Goal: Information Seeking & Learning: Learn about a topic

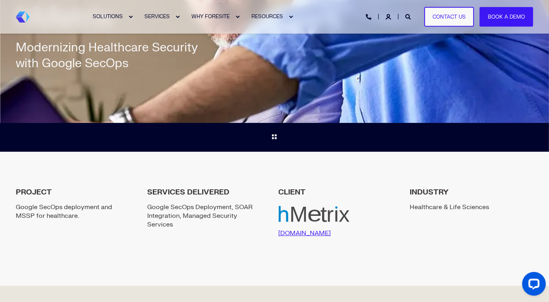
scroll to position [121, 0]
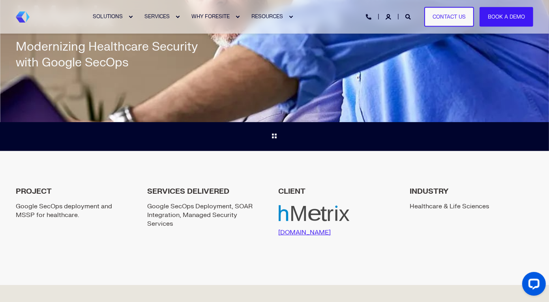
drag, startPoint x: 131, startPoint y: 66, endPoint x: 18, endPoint y: 50, distance: 113.7
click at [18, 50] on div "Modernizing Healthcare Security with Google SecOps" at bounding box center [114, 55] width 197 height 32
copy div "Modernizing Healthcare Security with Google SecOps"
click at [335, 162] on div "PROJECT Google SecOps deployment and MSSP for healthcare. SERVICES DELIVERED Go…" at bounding box center [274, 218] width 549 height 134
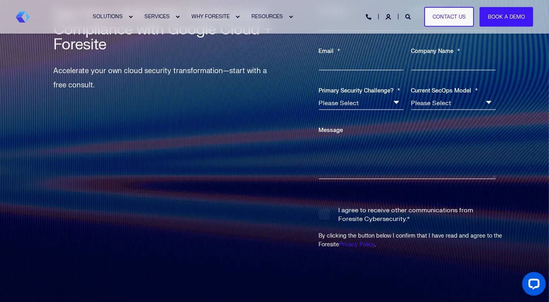
scroll to position [1649, 0]
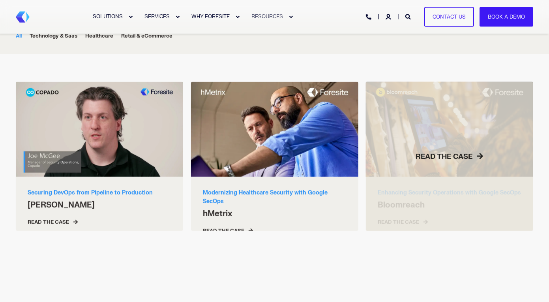
click at [425, 152] on span "READ THE CASE" at bounding box center [449, 156] width 167 height 9
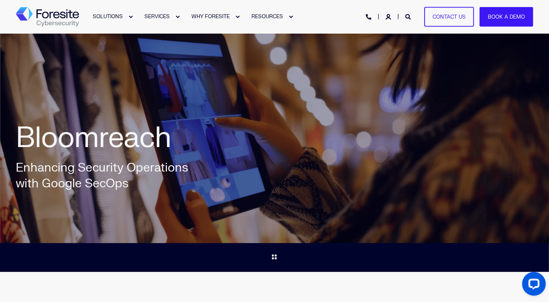
drag, startPoint x: 131, startPoint y: 181, endPoint x: 17, endPoint y: 173, distance: 114.0
click at [17, 173] on div "Enhancing Security Operations with Google SecOps" at bounding box center [114, 176] width 197 height 32
copy div "Enhancing Security Operations with Google SecOps"
